Goal: Task Accomplishment & Management: Manage account settings

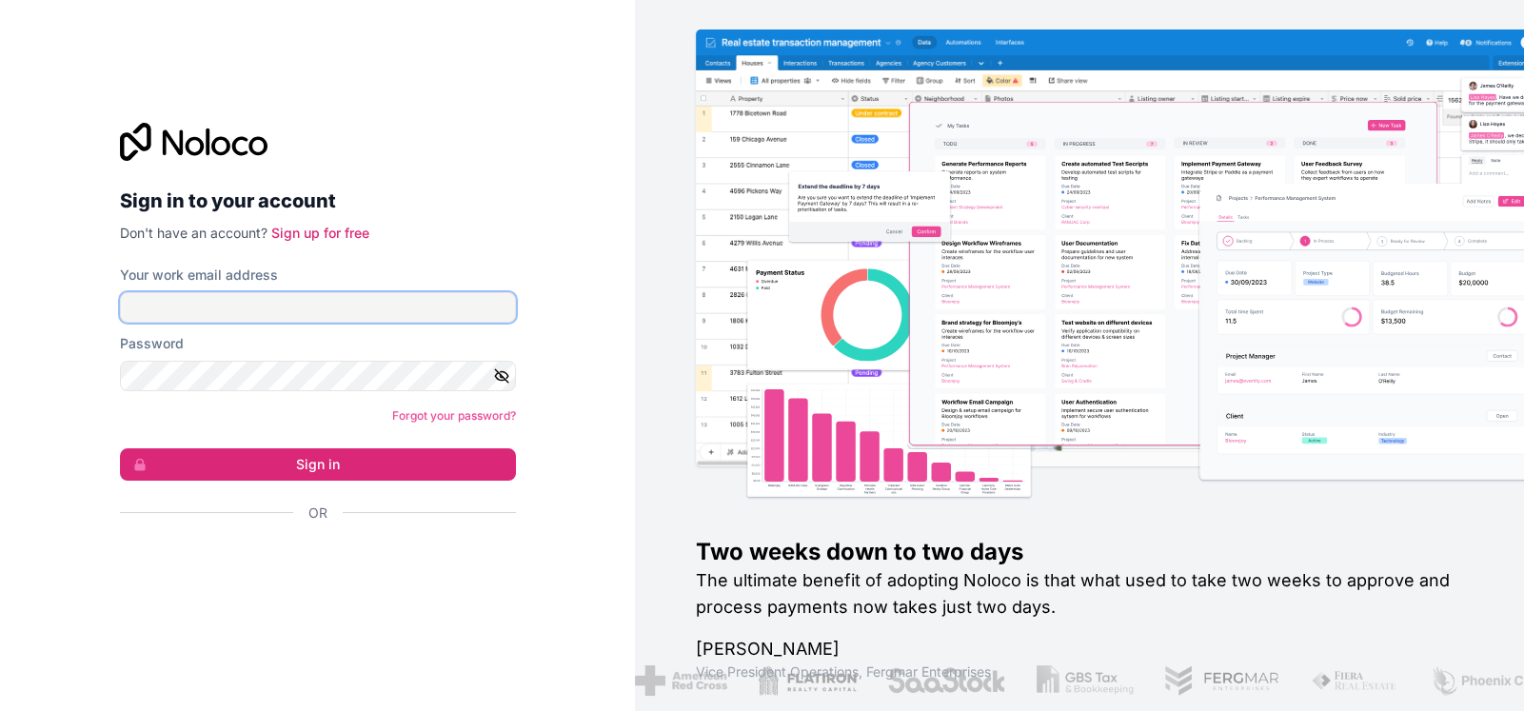
drag, startPoint x: 125, startPoint y: 309, endPoint x: 142, endPoint y: 309, distance: 17.1
click at [126, 309] on input "Your work email address" at bounding box center [318, 307] width 396 height 30
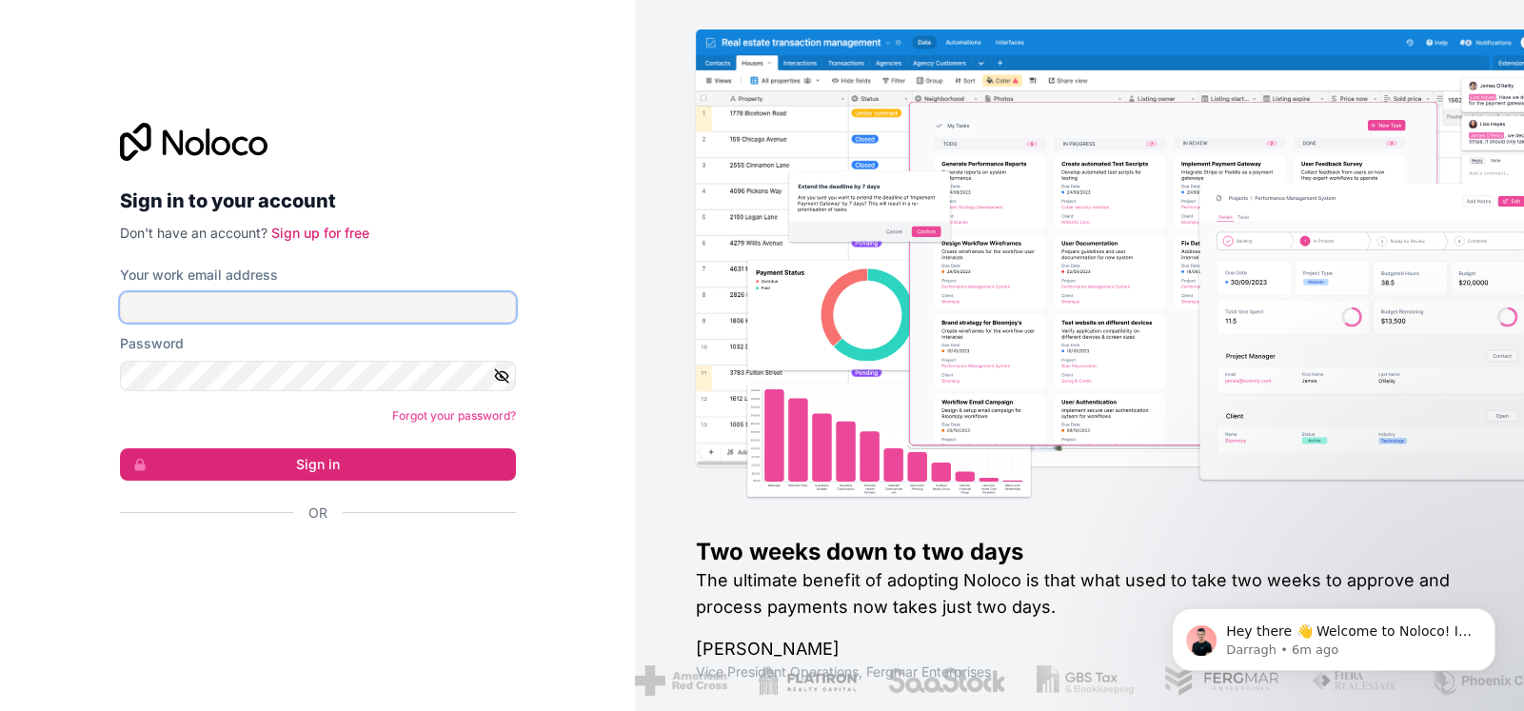
type input "[EMAIL_ADDRESS][DOMAIN_NAME]"
click at [504, 380] on icon "button" at bounding box center [501, 375] width 17 height 17
click at [415, 480] on form "Your work email address [EMAIL_ADDRESS][DOMAIN_NAME] Password Forgot your passw…" at bounding box center [318, 428] width 396 height 324
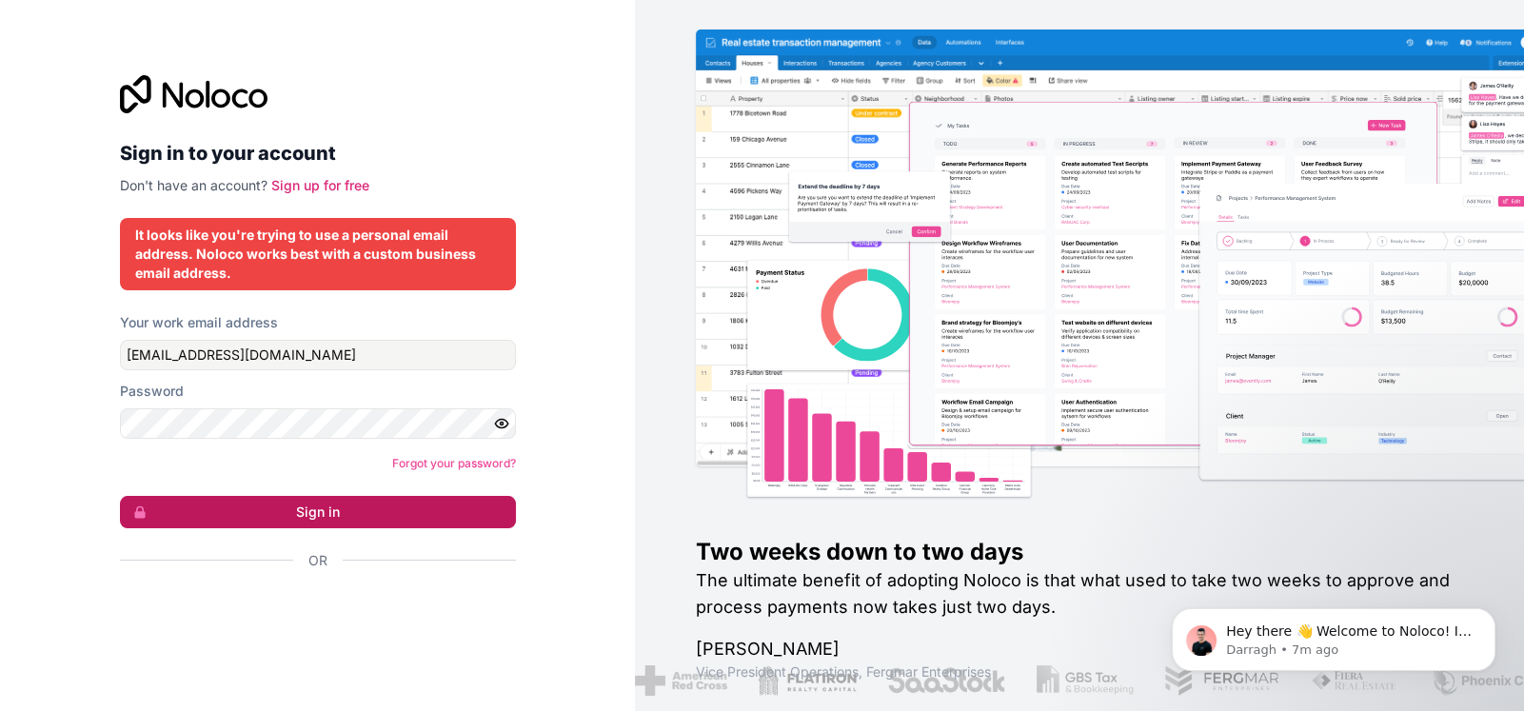
click at [405, 521] on button "Sign in" at bounding box center [318, 512] width 396 height 32
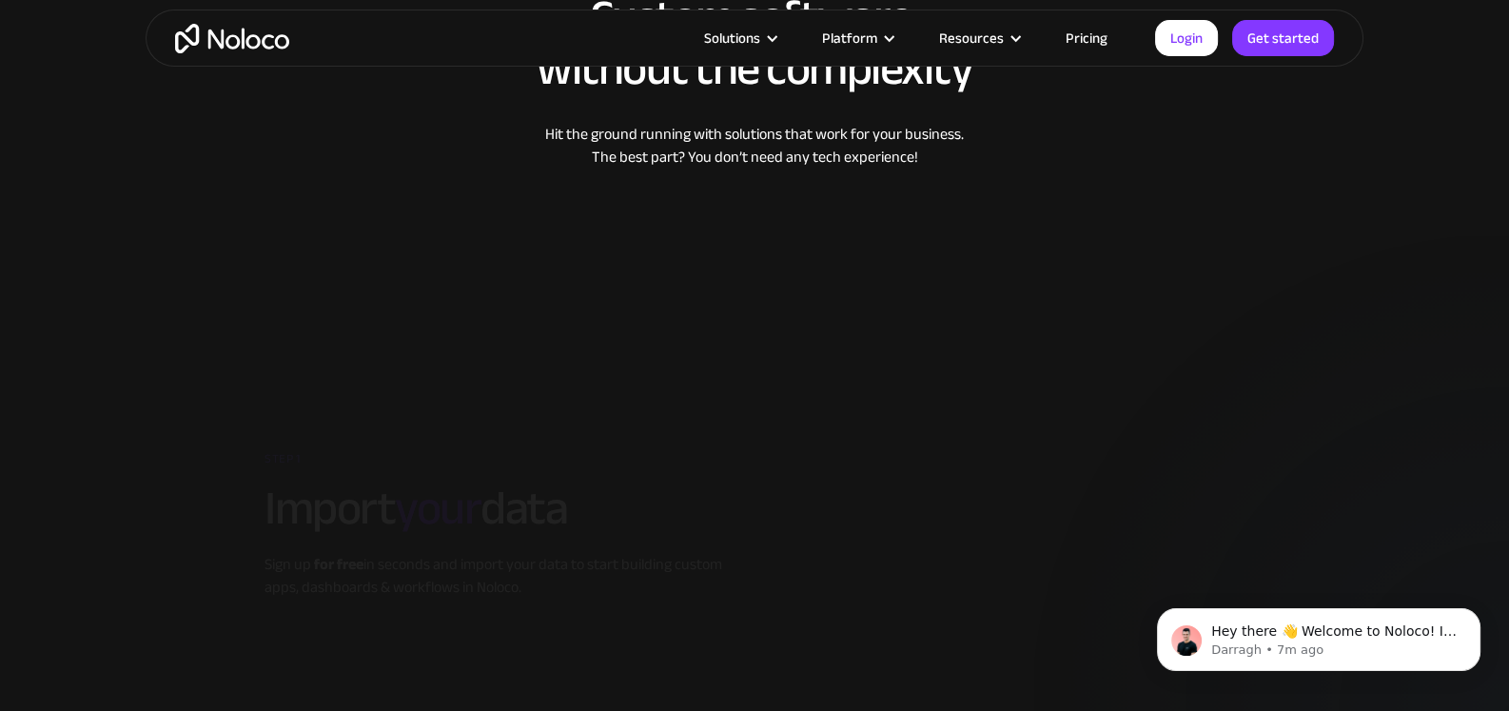
scroll to position [2570, 0]
